Goal: Browse casually

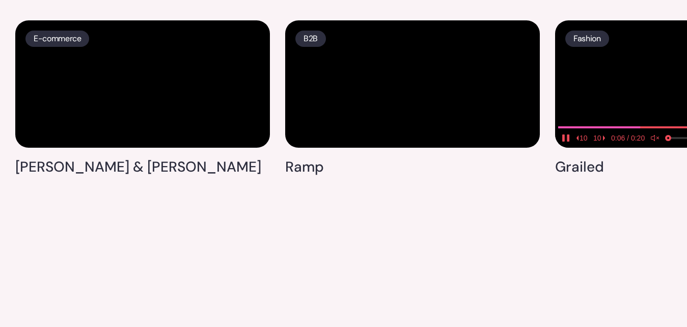
scroll to position [2497, 0]
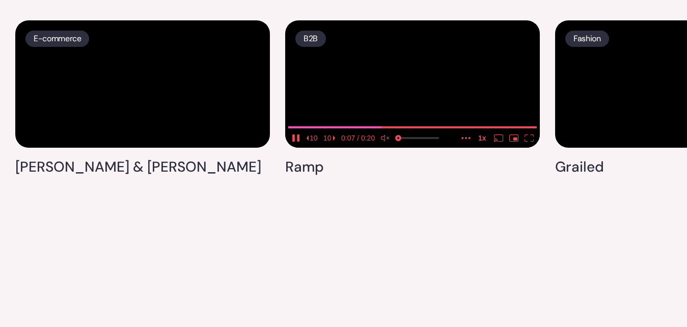
drag, startPoint x: 629, startPoint y: 233, endPoint x: 465, endPoint y: 236, distance: 163.5
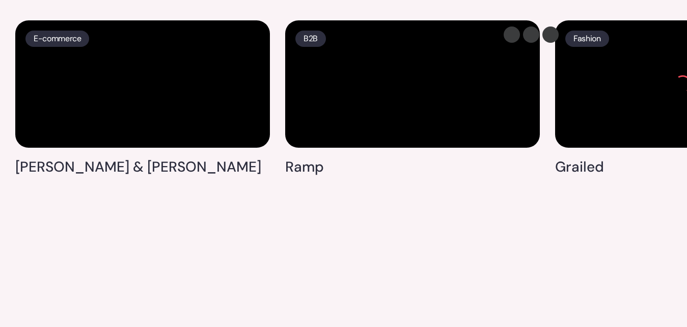
scroll to position [0, 0]
